Goal: Transaction & Acquisition: Purchase product/service

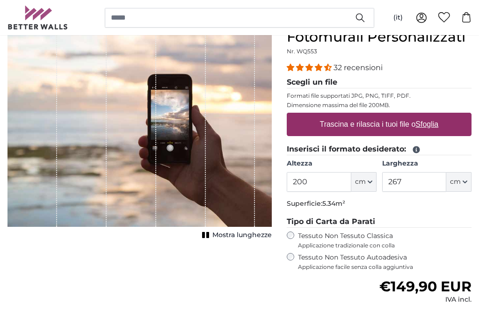
scroll to position [94, 0]
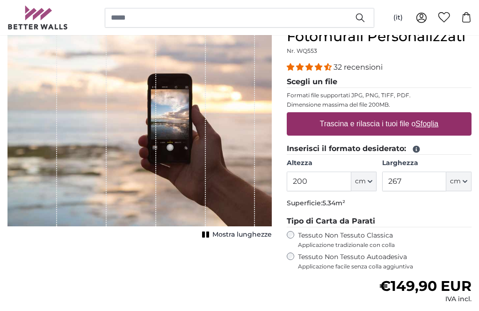
click at [320, 182] on input "200" at bounding box center [319, 182] width 64 height 20
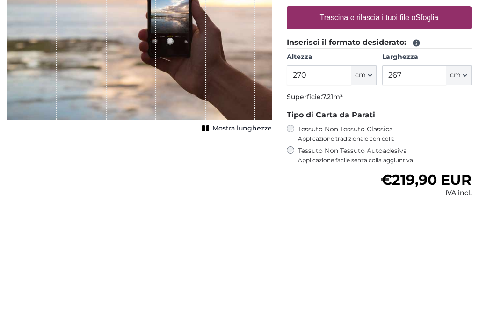
type input "270"
click at [413, 172] on input "267" at bounding box center [415, 182] width 64 height 20
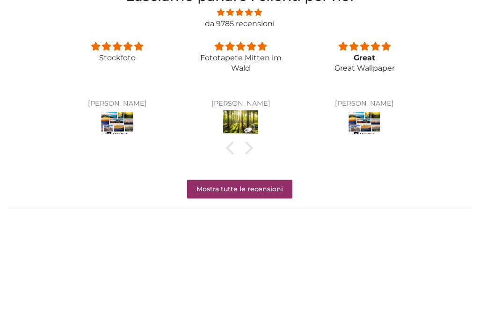
scroll to position [653, 0]
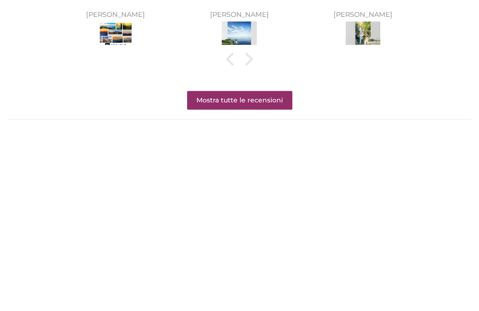
type input "290"
click at [242, 204] on img at bounding box center [239, 217] width 35 height 26
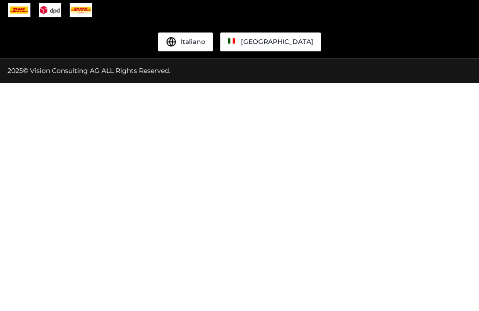
scroll to position [0, 0]
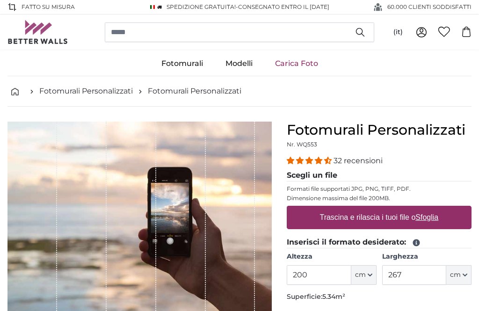
click at [218, 194] on div "1 of 1" at bounding box center [231, 221] width 50 height 199
click at [213, 202] on div "1 of 1" at bounding box center [231, 221] width 50 height 199
click at [219, 198] on div "1 of 1" at bounding box center [231, 221] width 50 height 199
click at [223, 185] on div "1 of 1" at bounding box center [231, 221] width 50 height 199
click at [222, 199] on div "1 of 1" at bounding box center [231, 221] width 50 height 199
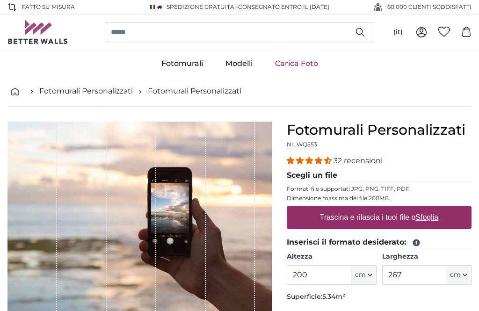
click at [217, 205] on div "1 of 1" at bounding box center [231, 221] width 50 height 199
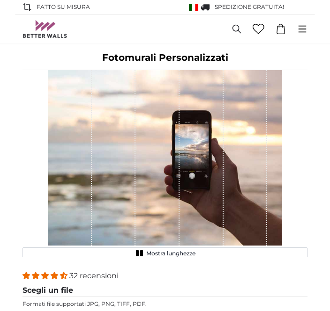
click at [306, 31] on icon at bounding box center [302, 29] width 10 height 10
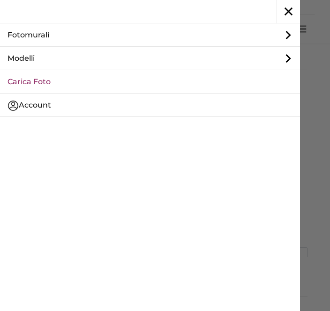
click at [65, 89] on link "Carica Foto" at bounding box center [150, 81] width 300 height 23
